Goal: Find specific page/section: Find specific page/section

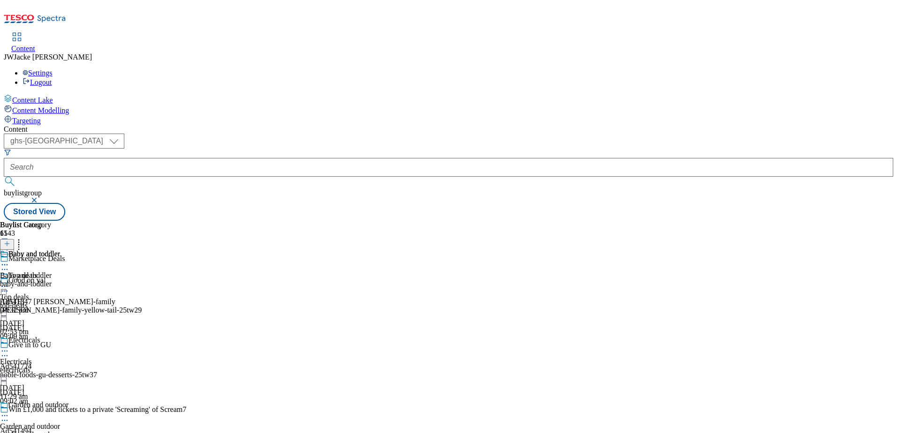
scroll to position [328, 0]
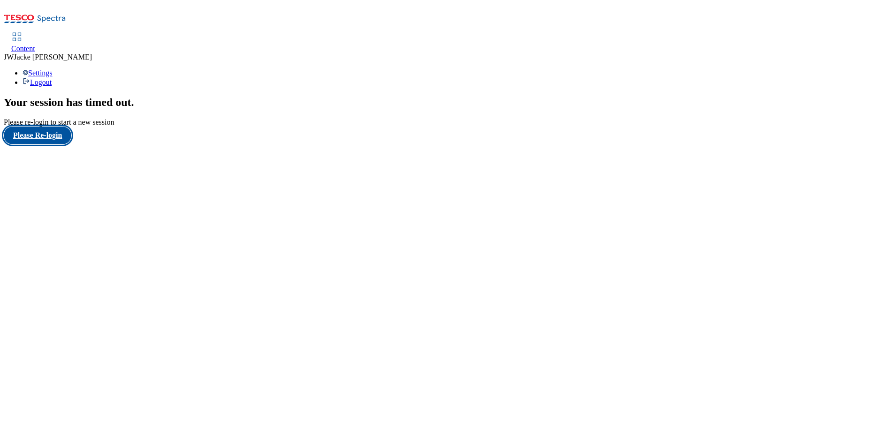
click at [44, 144] on button "Please Re-login" at bounding box center [38, 136] width 68 height 18
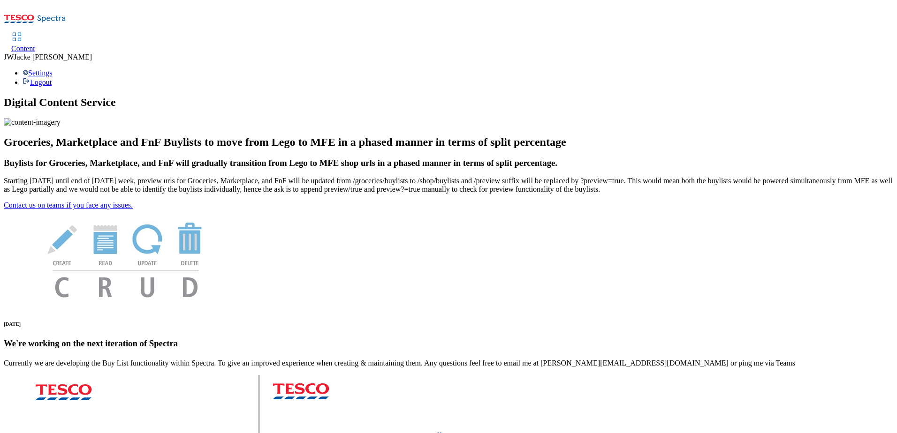
click at [35, 45] on span "Content" at bounding box center [23, 49] width 24 height 8
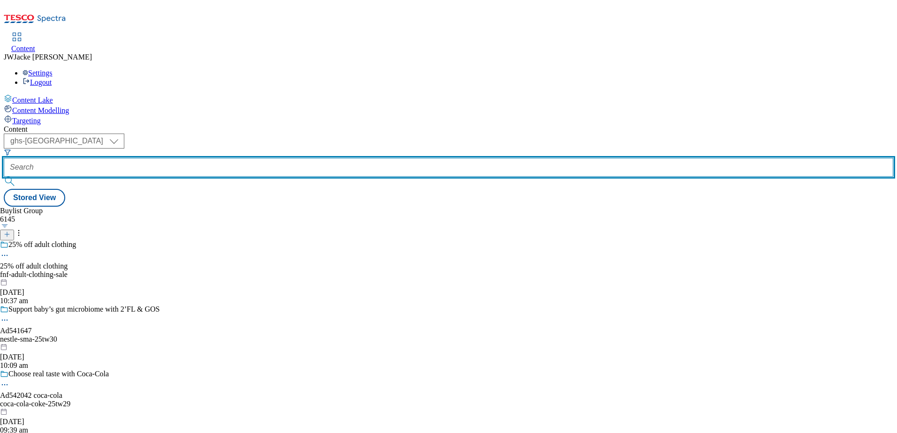
click at [251, 158] on input "text" at bounding box center [448, 167] width 889 height 19
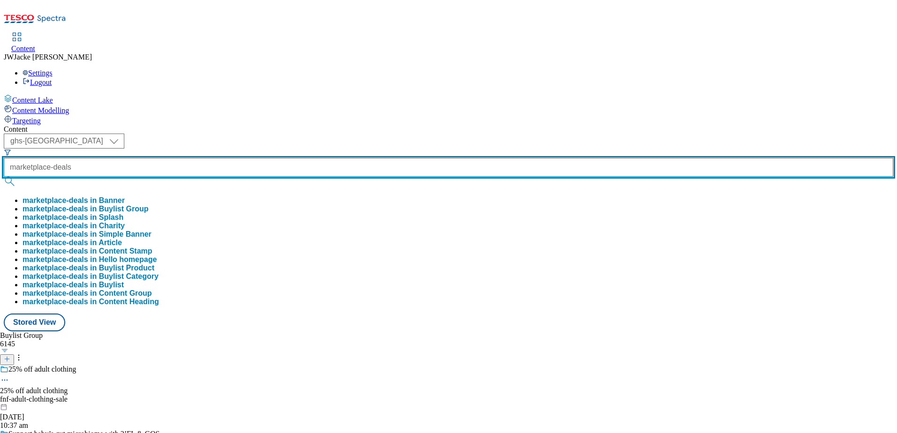
type input "marketplace-deals"
click at [4, 177] on button "submit" at bounding box center [10, 181] width 13 height 9
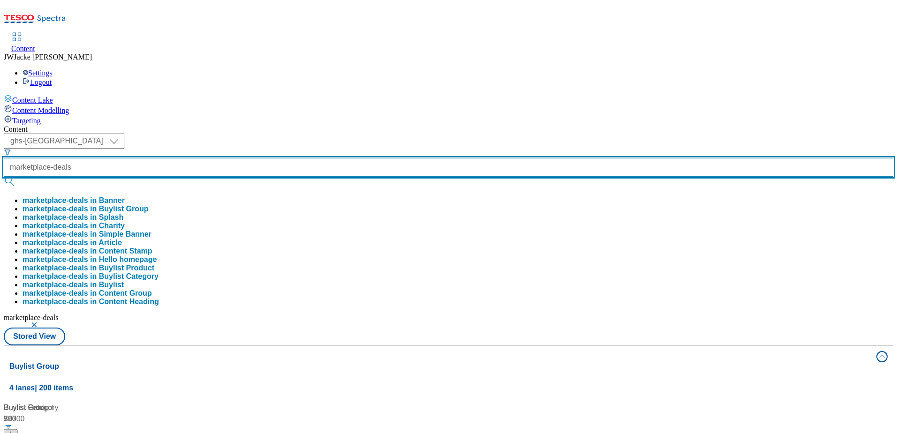
scroll to position [47, 0]
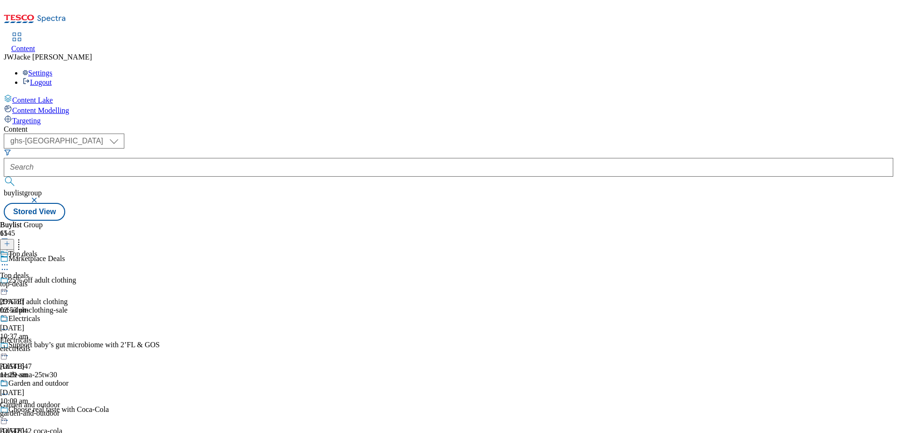
scroll to position [188, 0]
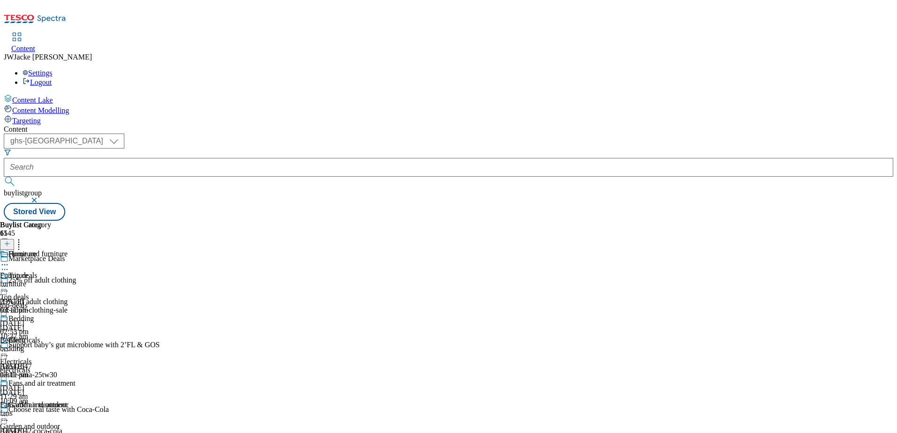
scroll to position [188, 0]
